Goal: Information Seeking & Learning: Learn about a topic

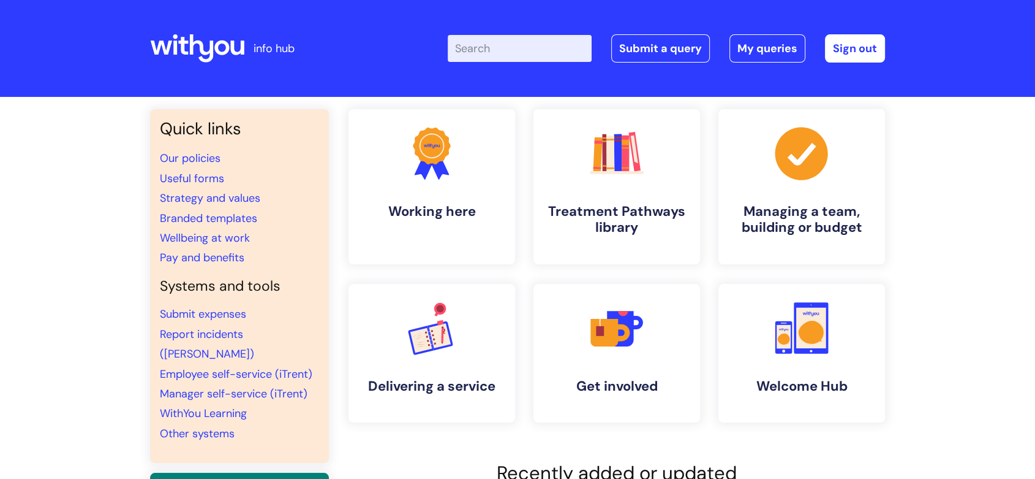
click at [487, 43] on input "Enter your search term here..." at bounding box center [520, 48] width 144 height 27
type input "wellbeing"
click button "Search" at bounding box center [0, 0] width 0 height 0
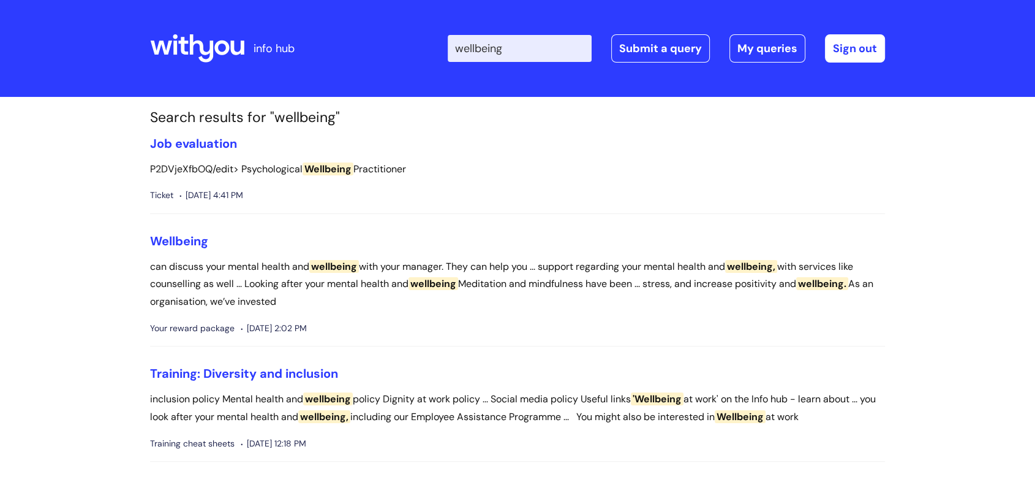
click at [176, 249] on li "Wellbeing can discuss your mental health and wellbeing with your manager. They …" at bounding box center [517, 289] width 735 height 113
click at [178, 245] on span "Wellbeing" at bounding box center [179, 241] width 58 height 16
